Goal: Information Seeking & Learning: Learn about a topic

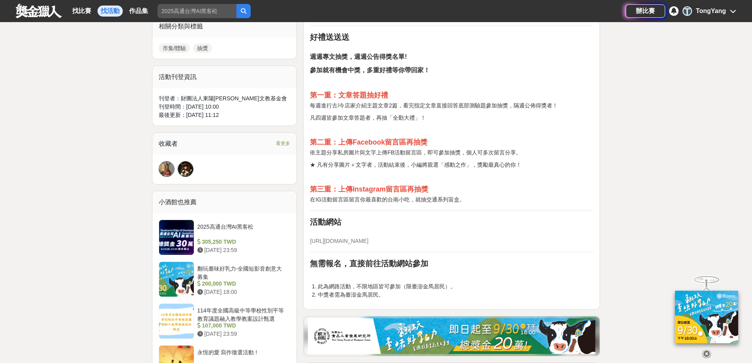
scroll to position [395, 0]
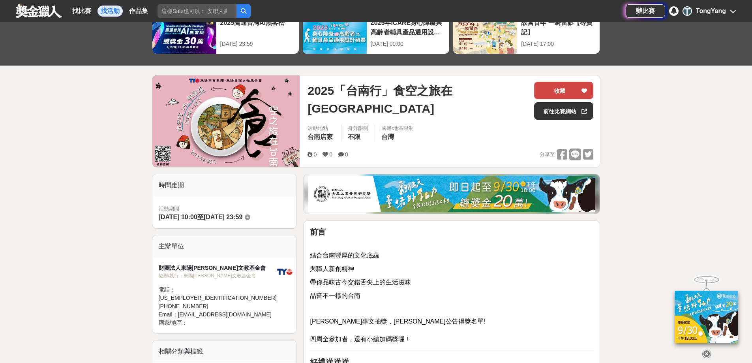
scroll to position [39, 0]
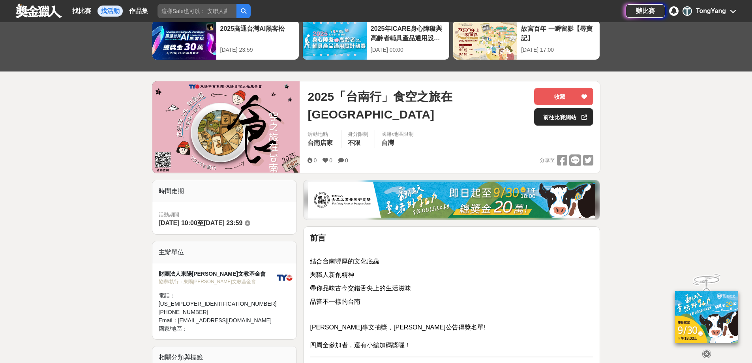
click at [553, 118] on link "前往比賽網站" at bounding box center [563, 116] width 59 height 17
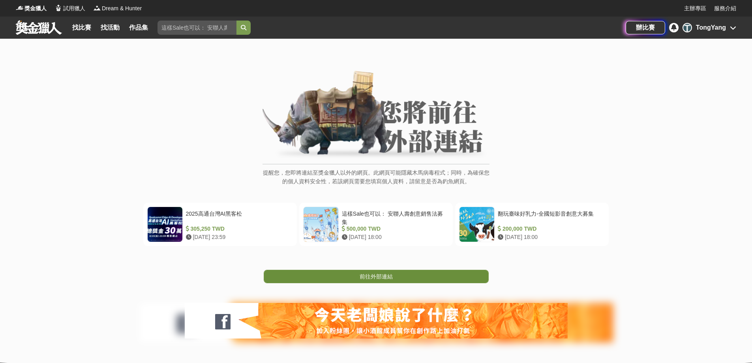
click at [401, 278] on link "前往外部連結" at bounding box center [376, 276] width 225 height 13
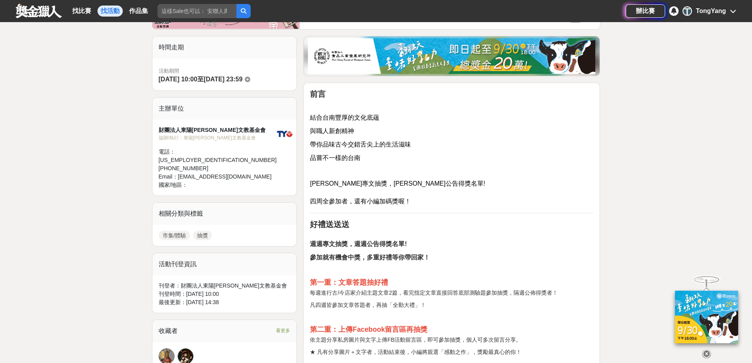
scroll to position [197, 0]
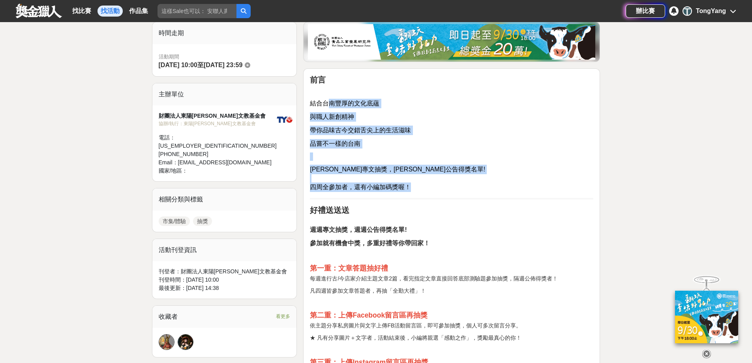
drag, startPoint x: 329, startPoint y: 99, endPoint x: 367, endPoint y: 143, distance: 58.6
click at [426, 188] on div "前言 結合台南豐厚的文化底蘊 與職人新創精神 帶你品味古今交錯舌尖上的生活滋味 品嘗不一樣的台南 [PERSON_NAME]專文抽獎，[PERSON_NAME…" at bounding box center [452, 273] width 284 height 397
click at [346, 123] on div "前言 結合台南豐厚的文化底蘊 與職人新創精神 帶你品味古今交錯舌尖上的生活滋味 品嘗不一樣的台南 周周專文抽獎，周周公告得獎名單! 四周全參加者，還有小編加碼…" at bounding box center [452, 273] width 284 height 397
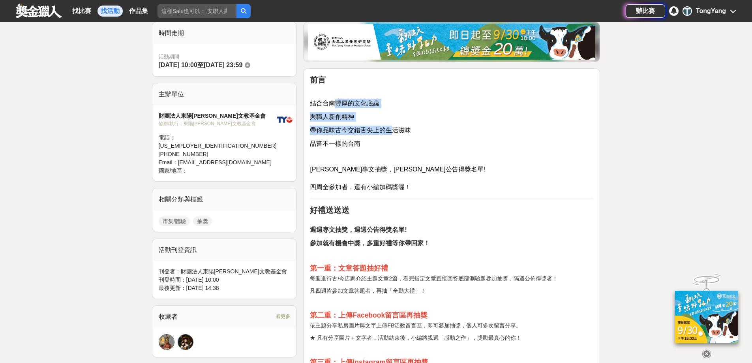
drag, startPoint x: 332, startPoint y: 104, endPoint x: 390, endPoint y: 134, distance: 64.6
click at [390, 134] on div "前言 結合台南豐厚的文化底蘊 與職人新創精神 帶你品味古今交錯舌尖上的生活滋味 品嘗不一樣的台南 周周專文抽獎，周周公告得獎名單! 四周全參加者，還有小編加碼…" at bounding box center [452, 273] width 284 height 397
click at [441, 156] on p at bounding box center [452, 156] width 284 height 8
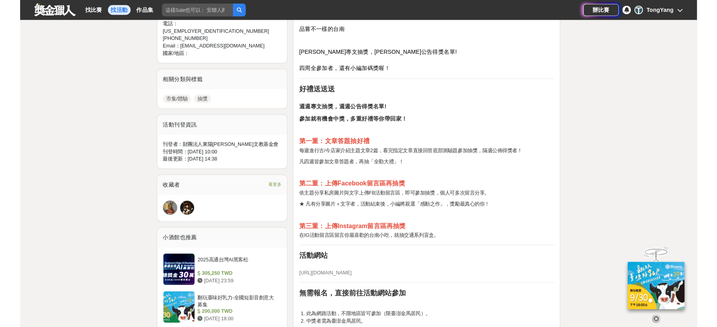
scroll to position [355, 0]
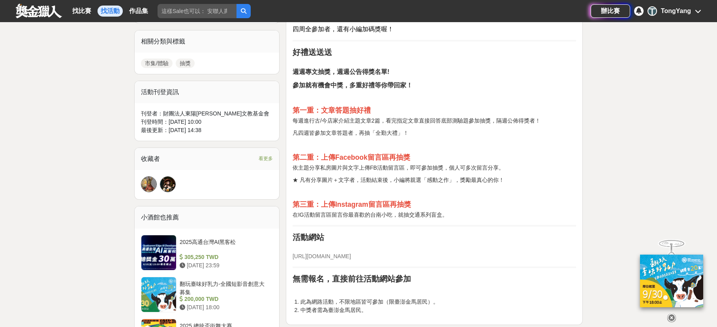
click at [559, 142] on p at bounding box center [435, 145] width 284 height 8
click at [593, 157] on div "大家都在看 2025高通台灣AI黑客松 2025-08-15 23:59 故宮百年 一瞬留影【尋寶記】 2025-09-15 17:00 2025年ICARE…" at bounding box center [358, 227] width 717 height 1089
drag, startPoint x: 349, startPoint y: 132, endPoint x: 376, endPoint y: 137, distance: 27.7
click at [428, 136] on p "凡四週皆參加文章答題者，再抽「全勤大禮」！" at bounding box center [435, 133] width 284 height 8
click at [592, 141] on div "大家都在看 2025高通台灣AI黑客松 2025-08-15 23:59 故宮百年 一瞬留影【尋寶記】 2025-09-15 17:00 2025年ICARE…" at bounding box center [358, 227] width 717 height 1089
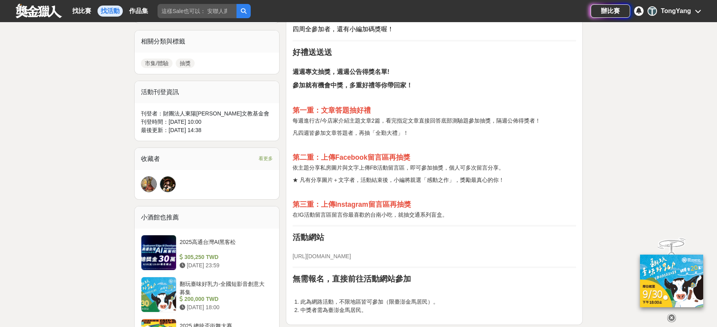
click at [612, 167] on div "大家都在看 2025高通台灣AI黑客松 2025-08-15 23:59 故宮百年 一瞬留影【尋寶記】 2025-09-15 17:00 2025年ICARE…" at bounding box center [358, 227] width 717 height 1089
drag, startPoint x: 311, startPoint y: 165, endPoint x: 380, endPoint y: 169, distance: 68.8
click at [380, 169] on p "依主題分享私房圖片與文字上傳FB活動留言區，即可參加抽獎，個人可多次留言分享。" at bounding box center [435, 167] width 284 height 8
click at [665, 147] on div "大家都在看 2025高通台灣AI黑客松 2025-08-15 23:59 故宮百年 一瞬留影【尋寶記】 2025-09-15 17:00 2025年ICARE…" at bounding box center [358, 227] width 717 height 1089
drag, startPoint x: 326, startPoint y: 182, endPoint x: 388, endPoint y: 182, distance: 61.6
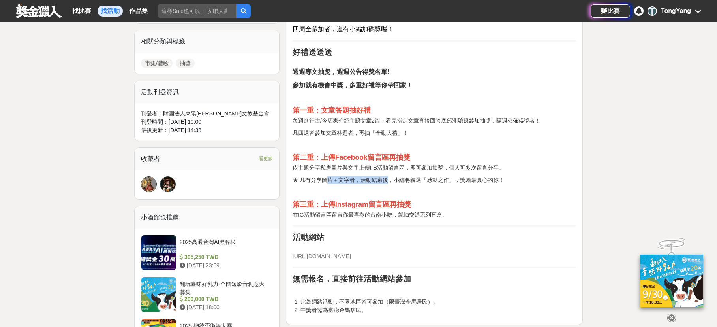
click at [388, 182] on p "★ 凡有分享圖片＋文字者，活動結束後，小編將親選「感動之作」，獎勵最真心的你！" at bounding box center [435, 180] width 284 height 8
click at [370, 200] on strong "第三重：上傳Instagram留言區再抽獎" at bounding box center [352, 204] width 118 height 8
click at [580, 161] on div "前言 結合台南豐厚的文化底蘊 與職人新創精神 帶你品味古今交錯舌尖上的生活滋味 品嘗不一樣的台南 周周專文抽獎，周周公告得獎名單! 四周全參加者，還有小編加碼…" at bounding box center [434, 117] width 297 height 414
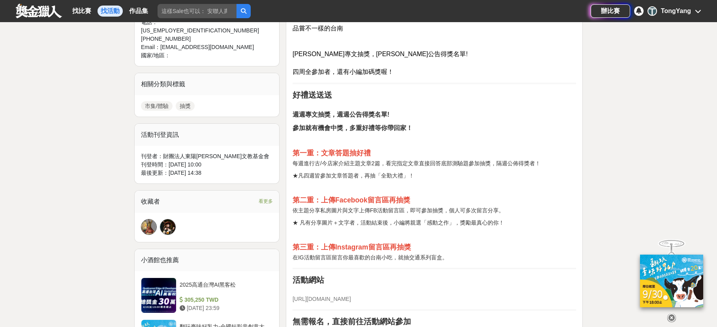
scroll to position [316, 0]
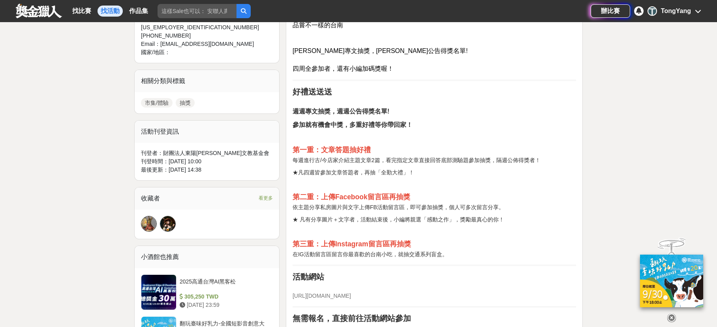
click at [650, 141] on div "大家都在看 2025高通台灣AI黑客松 [DATE] 23:59 [DATE]ICARE身心障礙與高齡者輔具產品通用設計競賽 [DATE] 00:00 故宮百…" at bounding box center [358, 267] width 717 height 1089
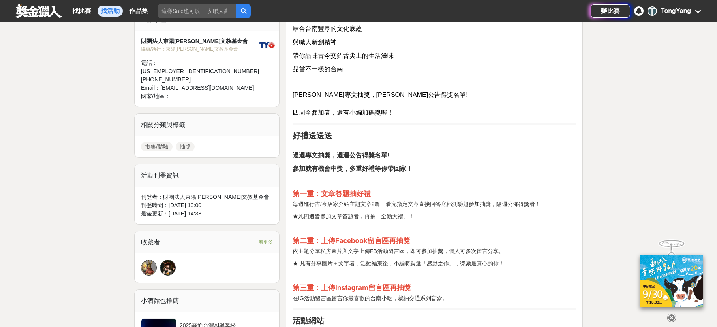
scroll to position [158, 0]
